Goal: Task Accomplishment & Management: Manage account settings

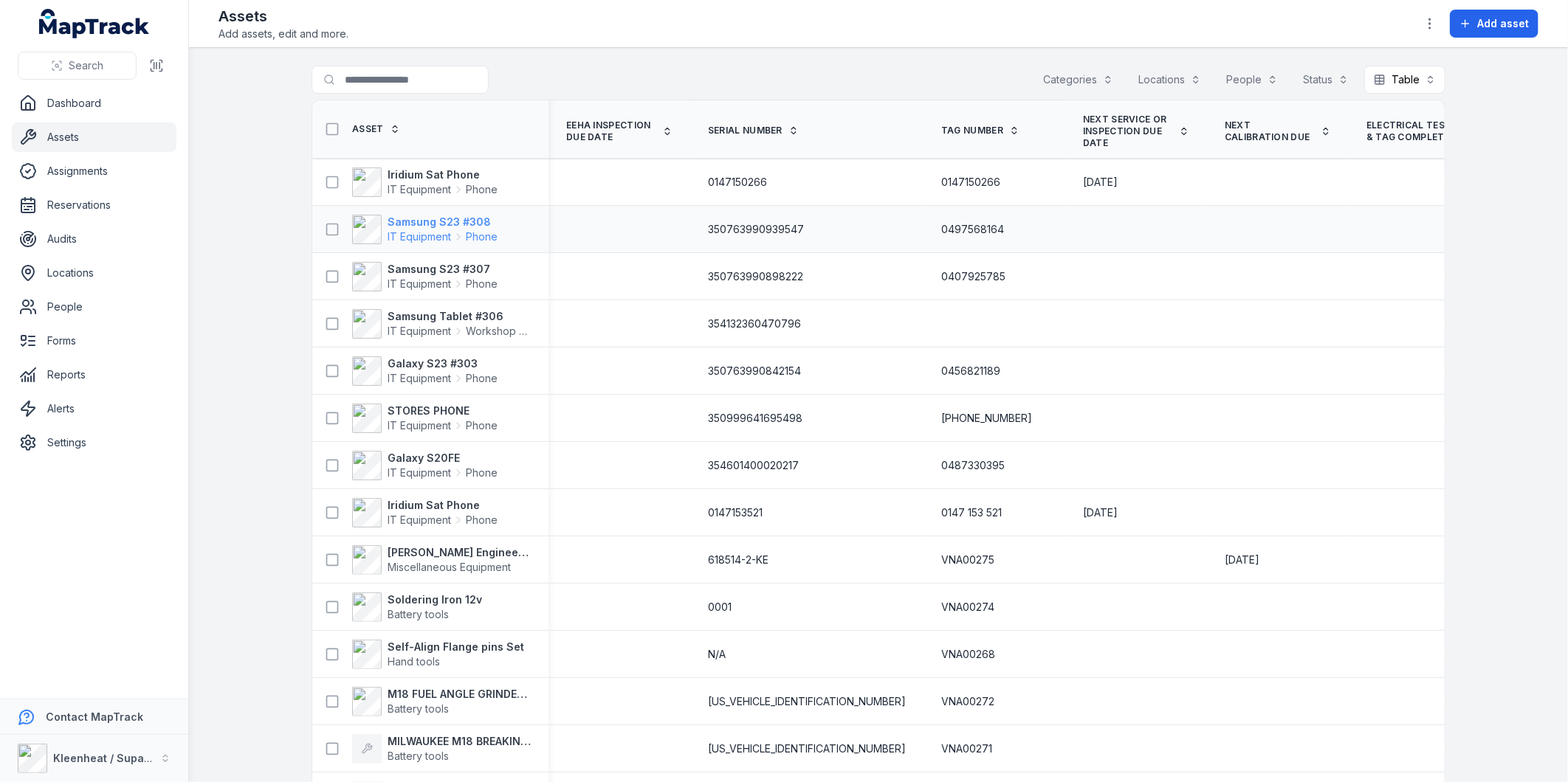
click at [481, 221] on strong "Samsung S23 #308" at bounding box center [442, 223] width 110 height 15
click at [466, 321] on strong "Samsung Tablet #306" at bounding box center [459, 317] width 143 height 15
click at [466, 316] on strong "Samsung Tablet #306" at bounding box center [459, 317] width 143 height 15
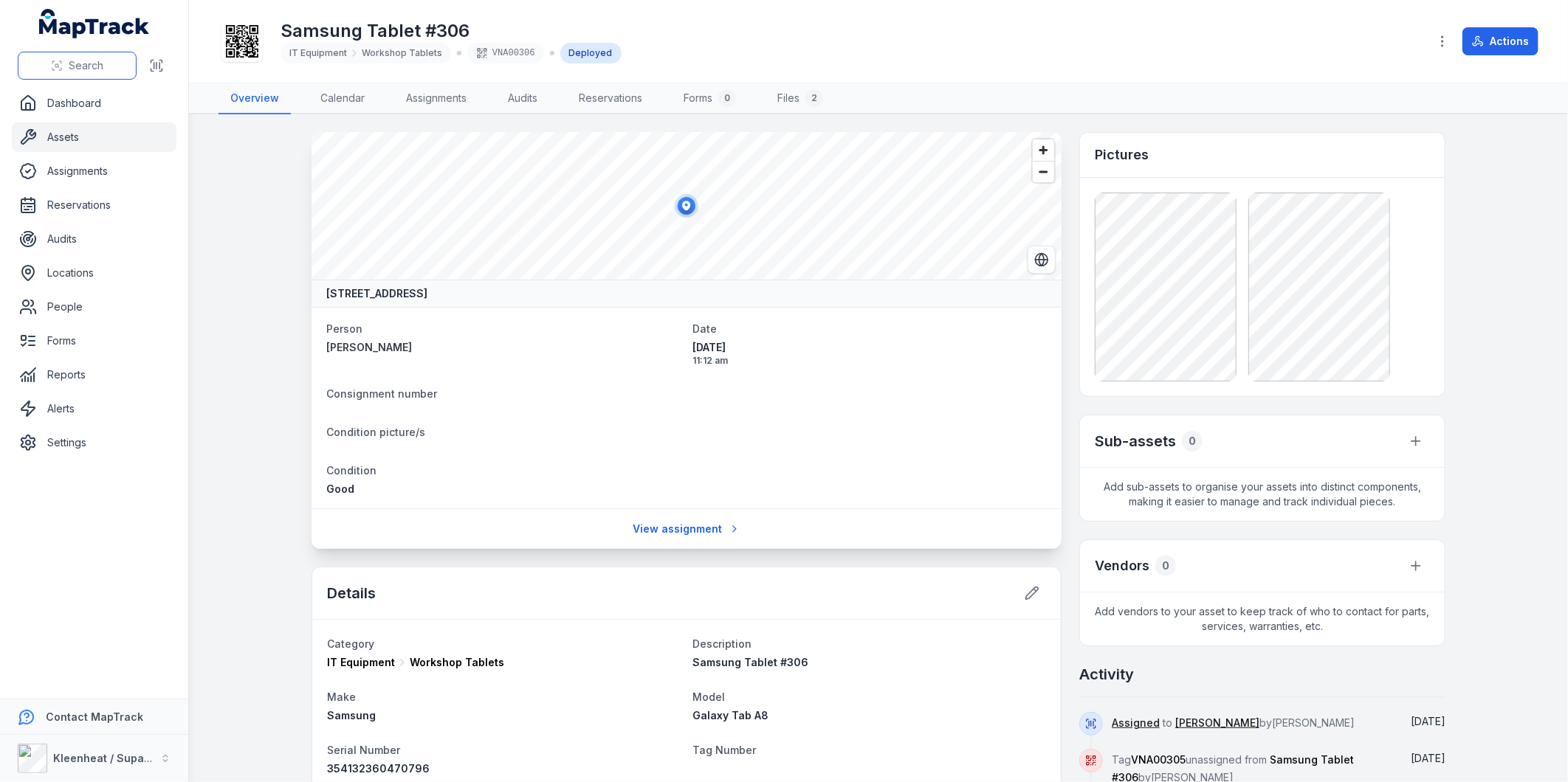
click at [119, 68] on button "Search" at bounding box center [77, 65] width 119 height 28
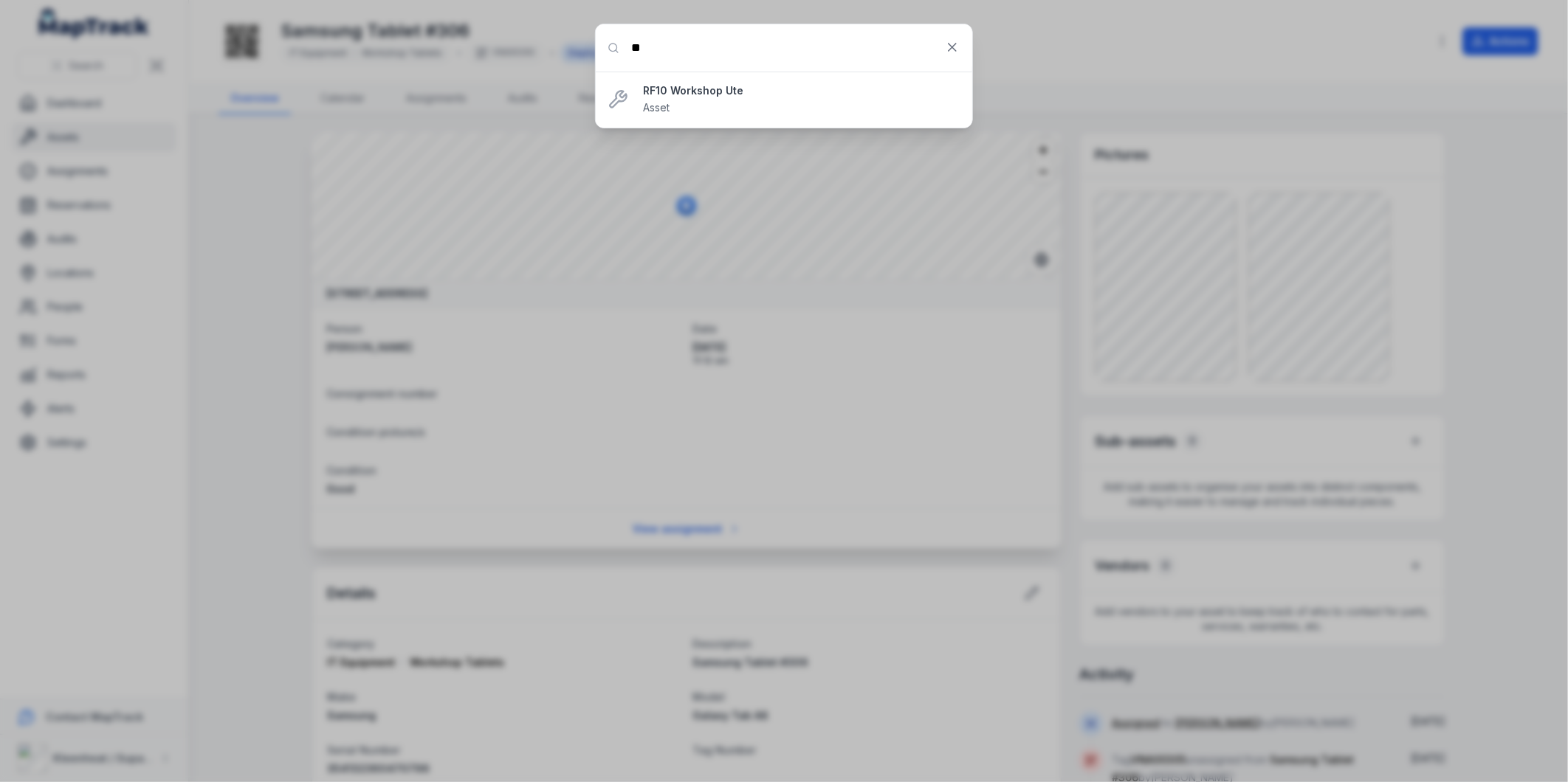
type input "*"
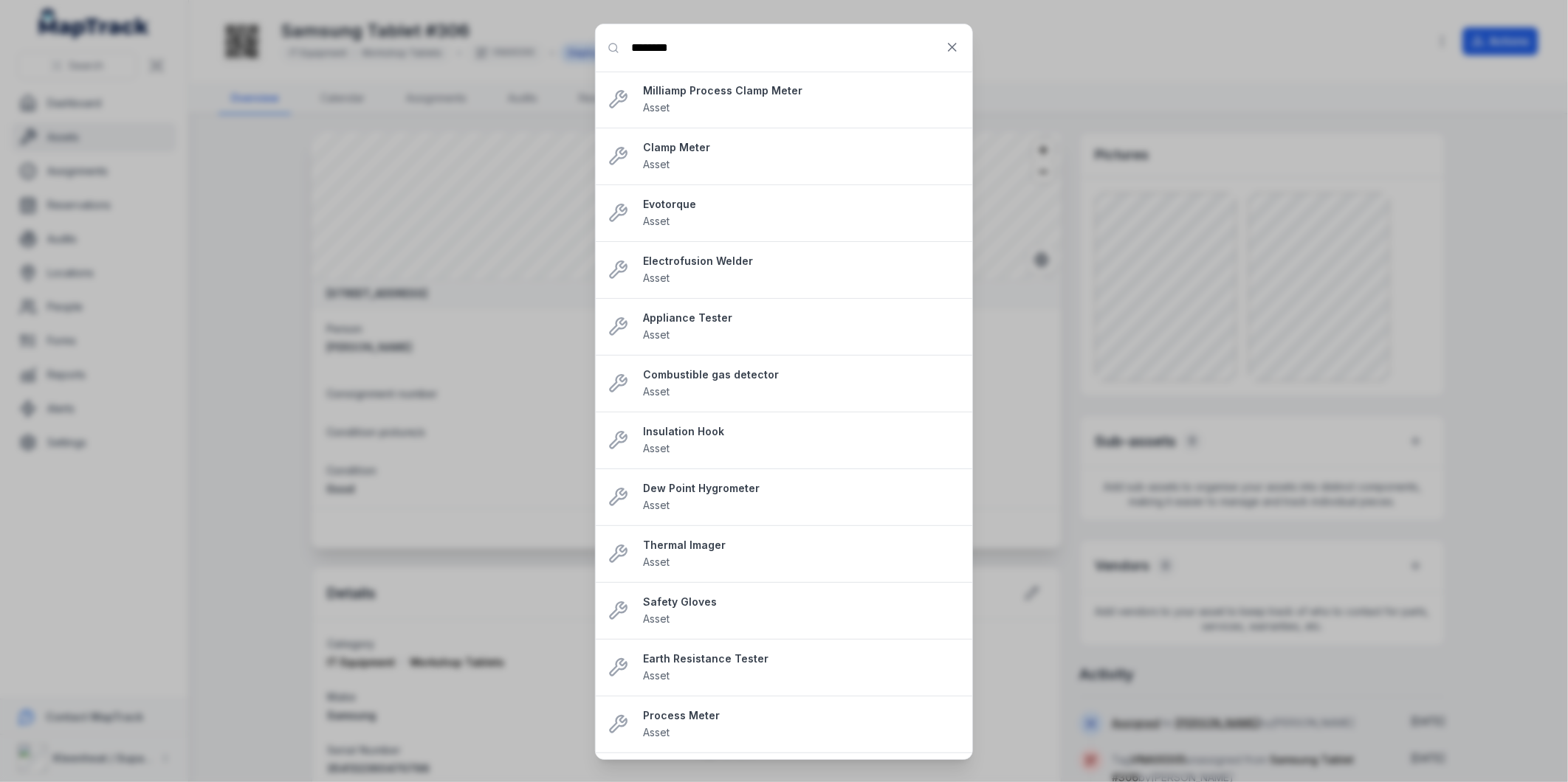
type input "********"
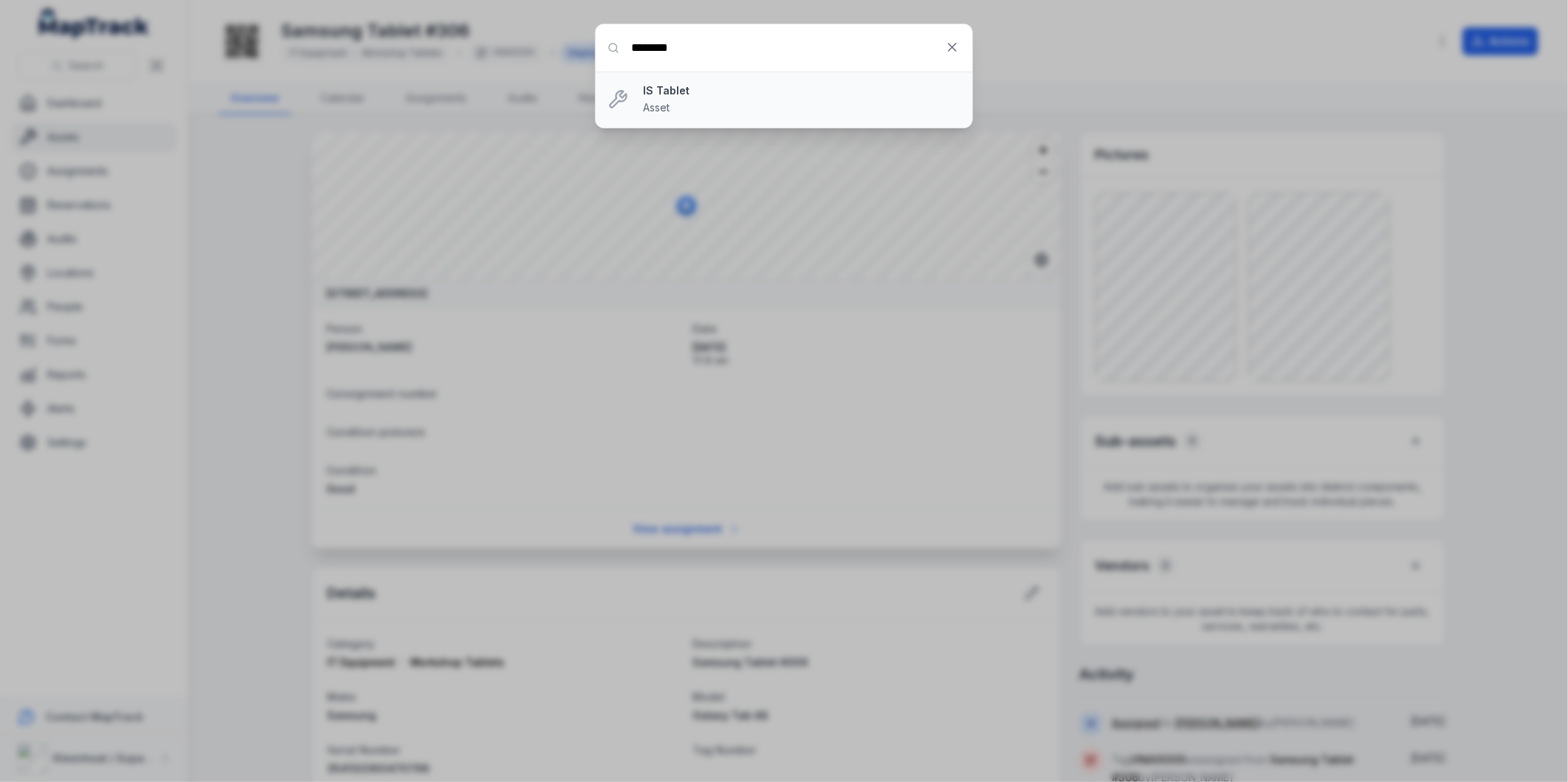
click at [670, 84] on strong "IS Tablet" at bounding box center [802, 91] width 317 height 15
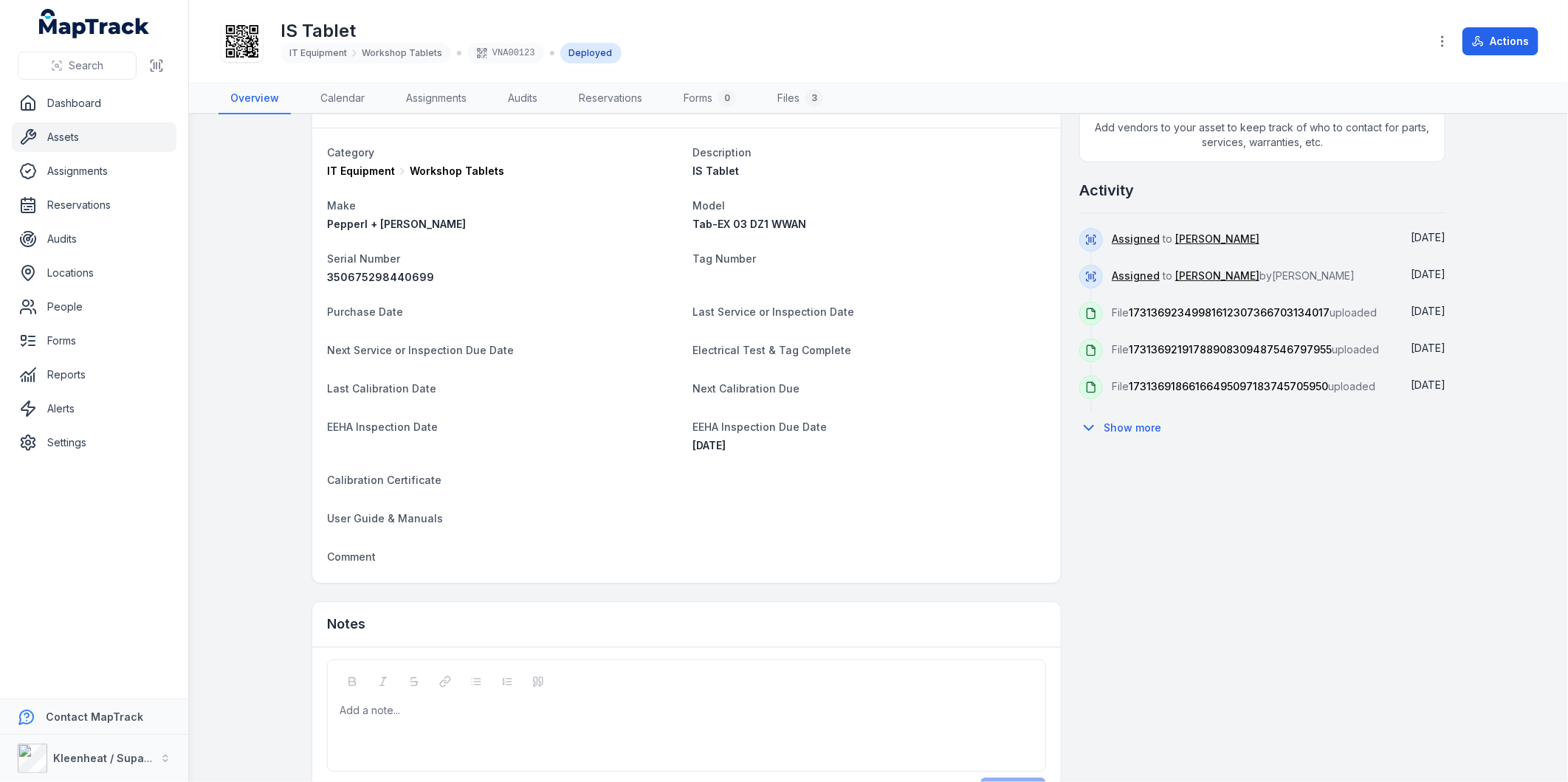
scroll to position [544, 0]
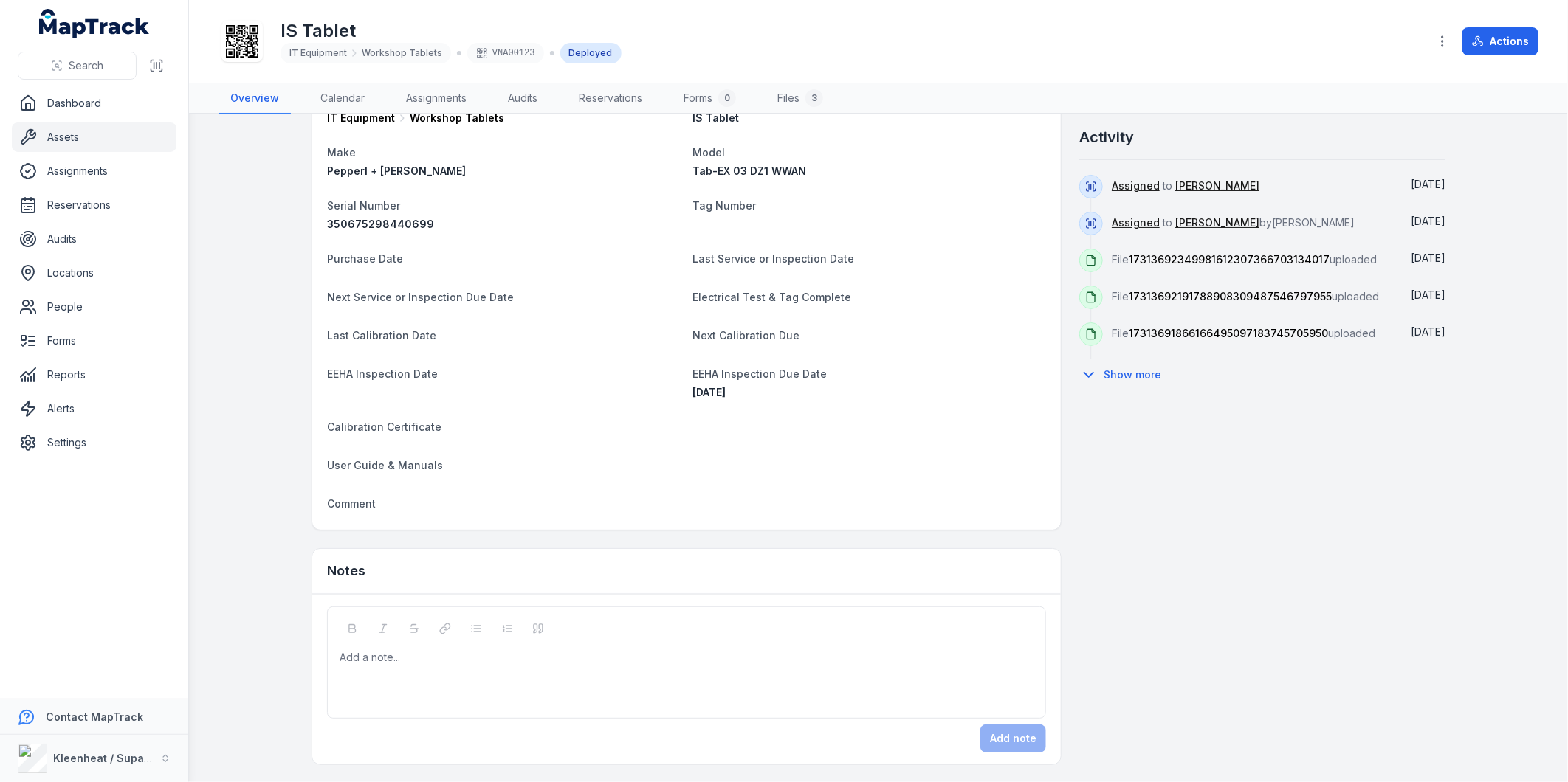
click at [405, 665] on div "Add a note..." at bounding box center [687, 680] width 694 height 59
click at [396, 657] on div at bounding box center [687, 658] width 693 height 15
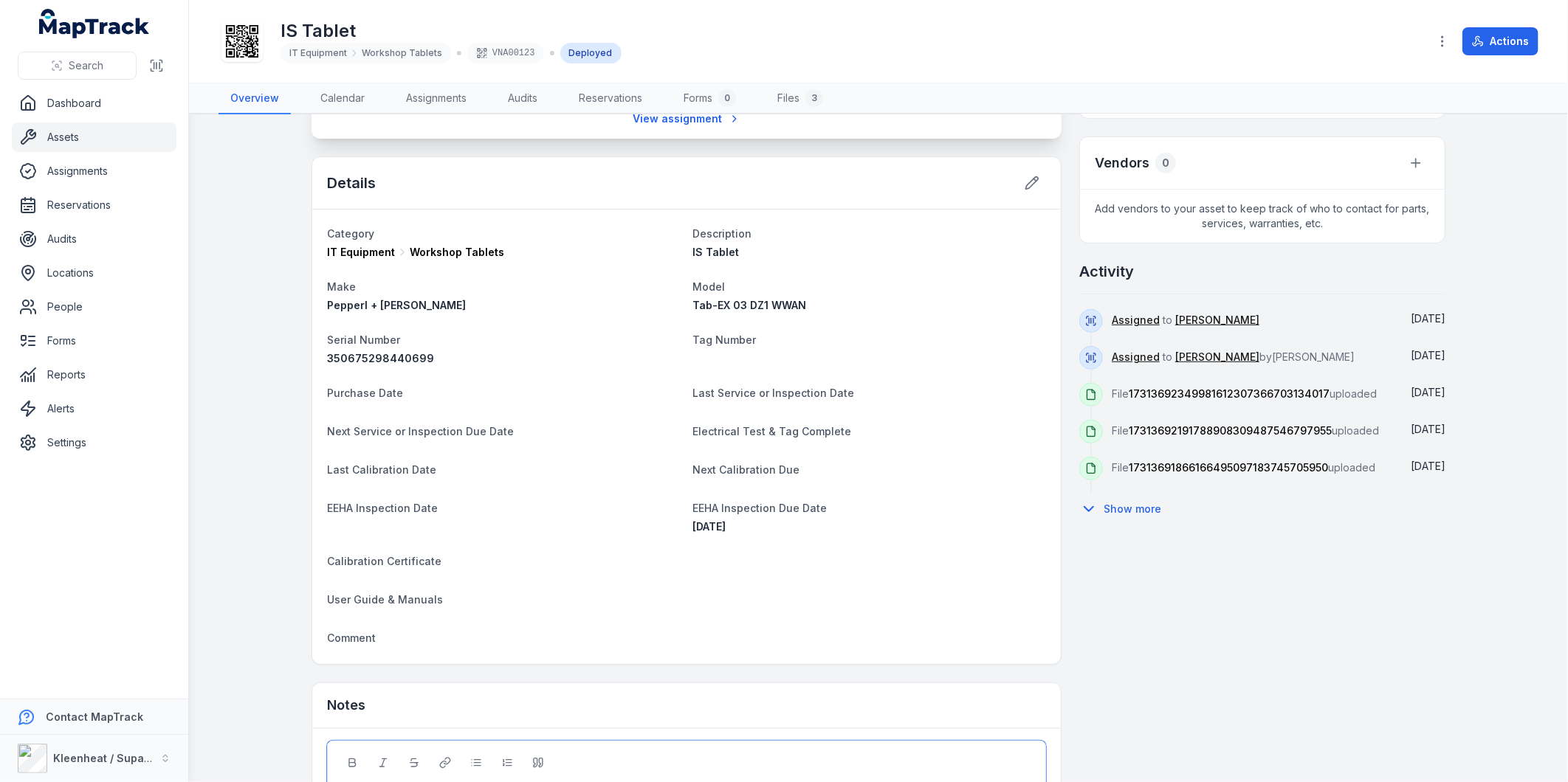
scroll to position [380, 0]
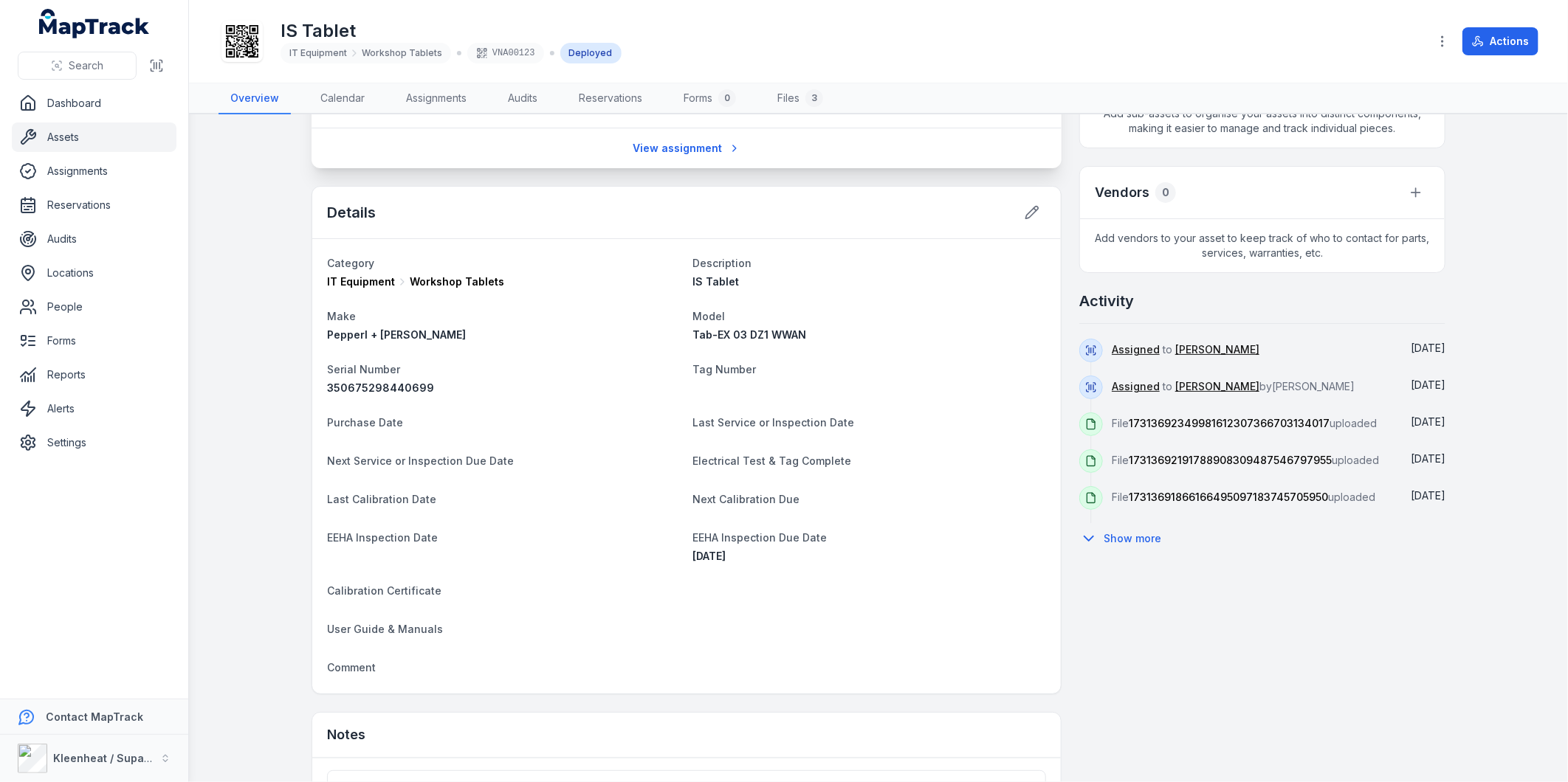
click at [746, 380] on div "Tag Number" at bounding box center [869, 377] width 353 height 35
click at [1024, 215] on icon at bounding box center [1032, 213] width 15 height 15
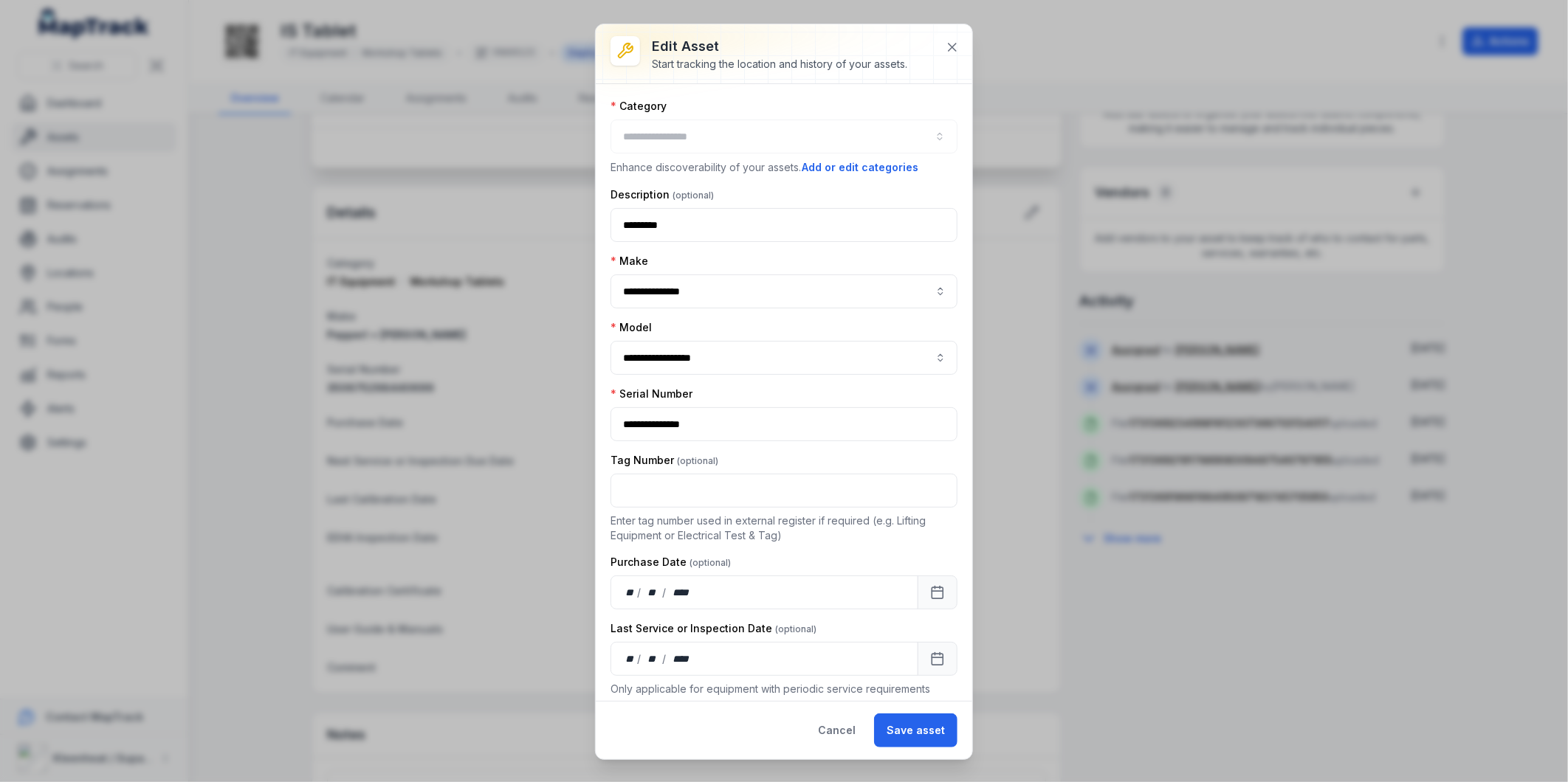
type input "**********"
click at [672, 488] on input "text" at bounding box center [784, 490] width 347 height 34
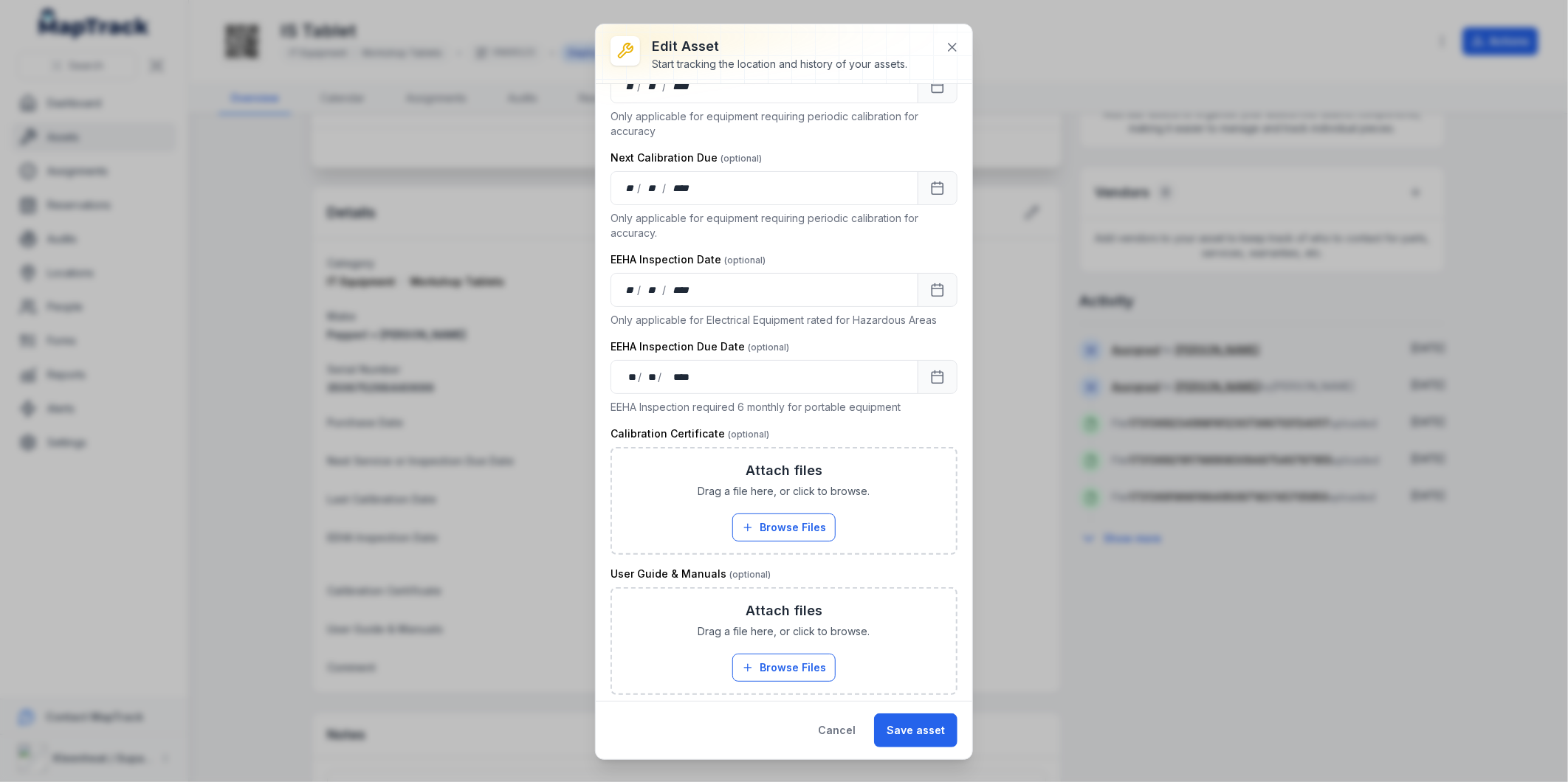
scroll to position [820, 0]
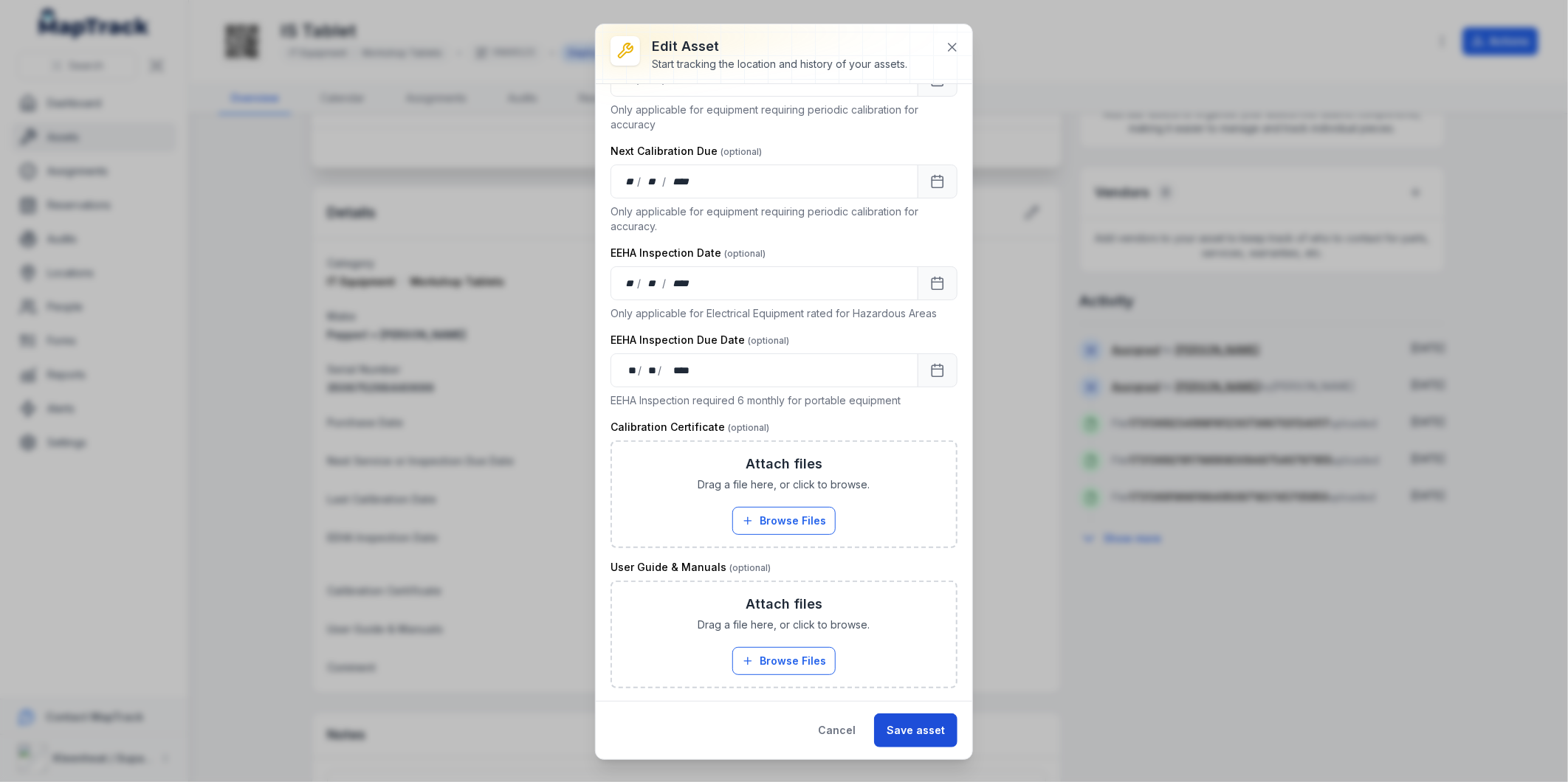
type input "**********"
click at [903, 728] on button "Save asset" at bounding box center [915, 730] width 83 height 34
